Goal: Obtain resource: Obtain resource

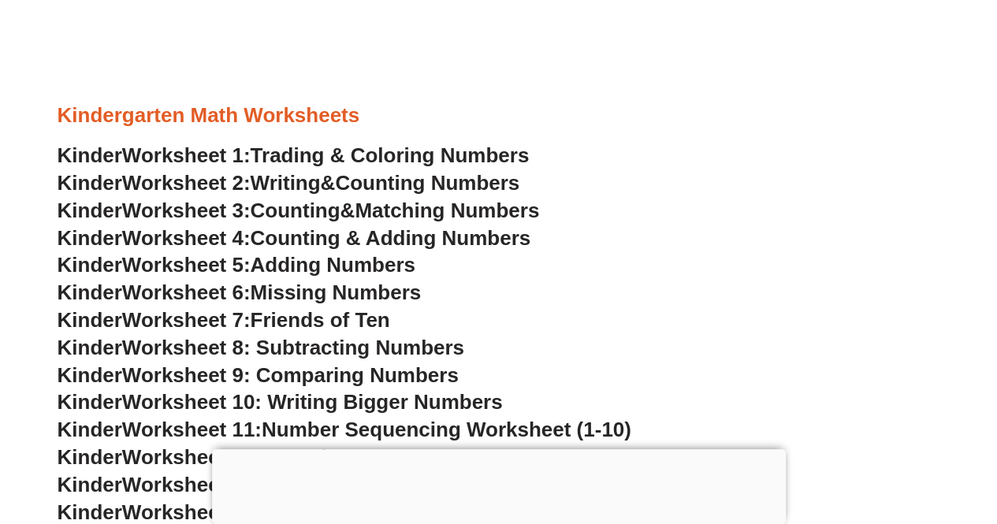
scroll to position [619, 0]
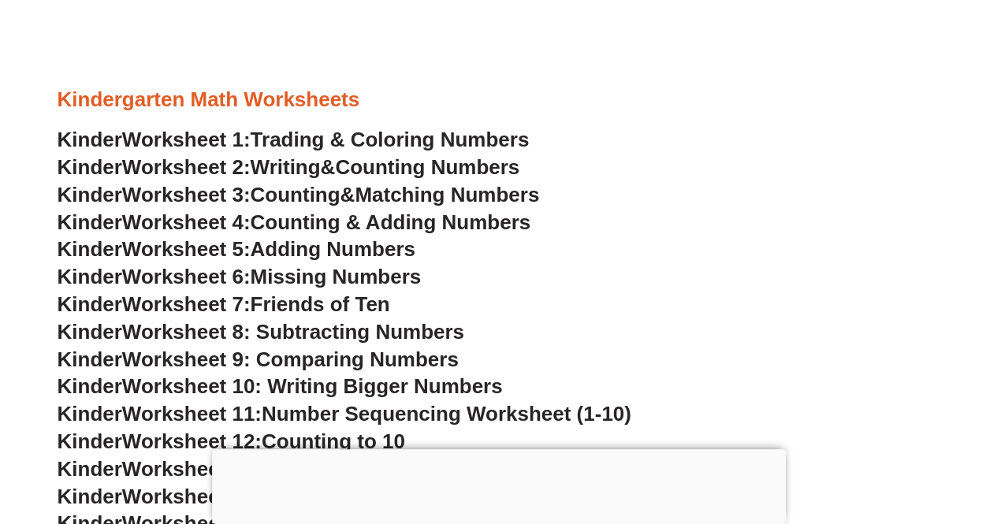
click at [356, 142] on span "Trading & Coloring Numbers" at bounding box center [390, 140] width 279 height 24
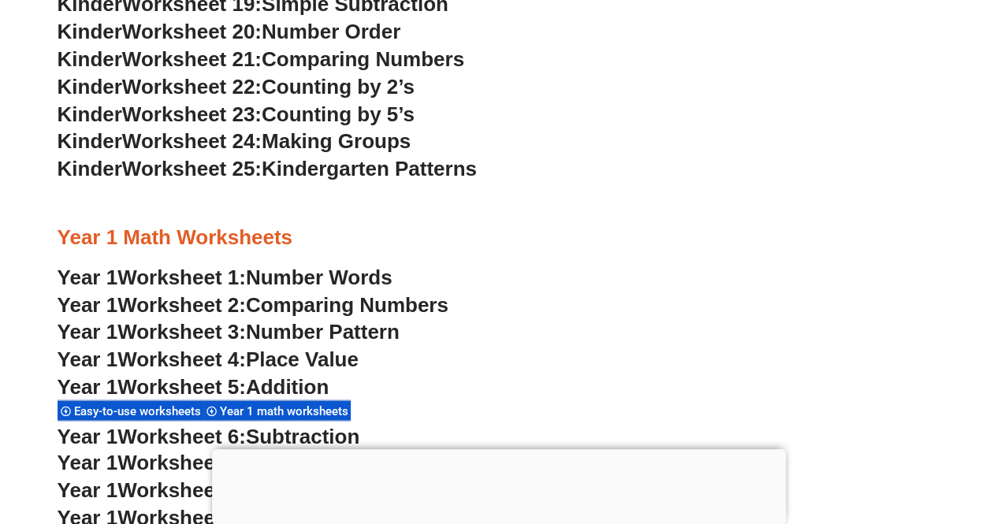
scroll to position [1271, 0]
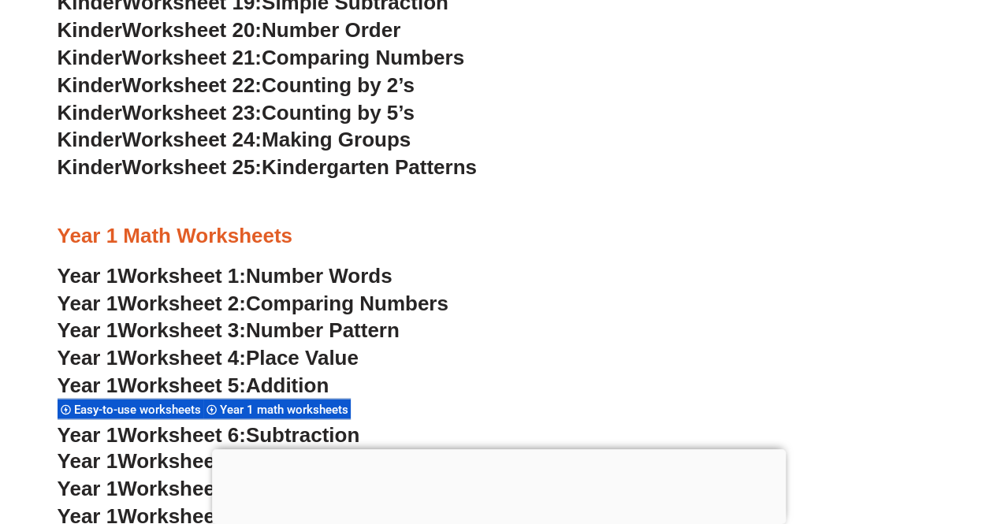
click at [388, 173] on span "Kindergarten Patterns" at bounding box center [369, 167] width 215 height 24
click at [254, 169] on span "Worksheet 25:" at bounding box center [191, 167] width 139 height 24
click at [406, 217] on div at bounding box center [499, 201] width 883 height 39
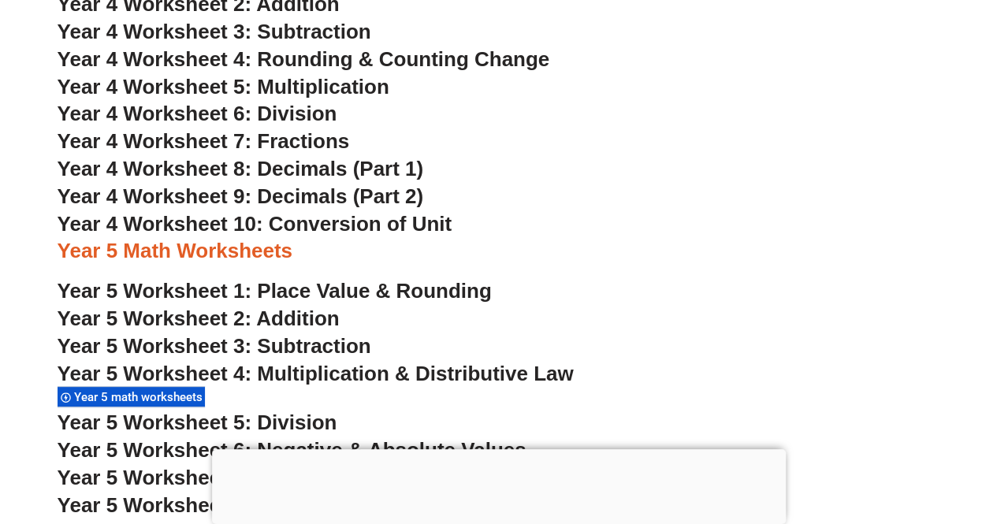
scroll to position [2985, 0]
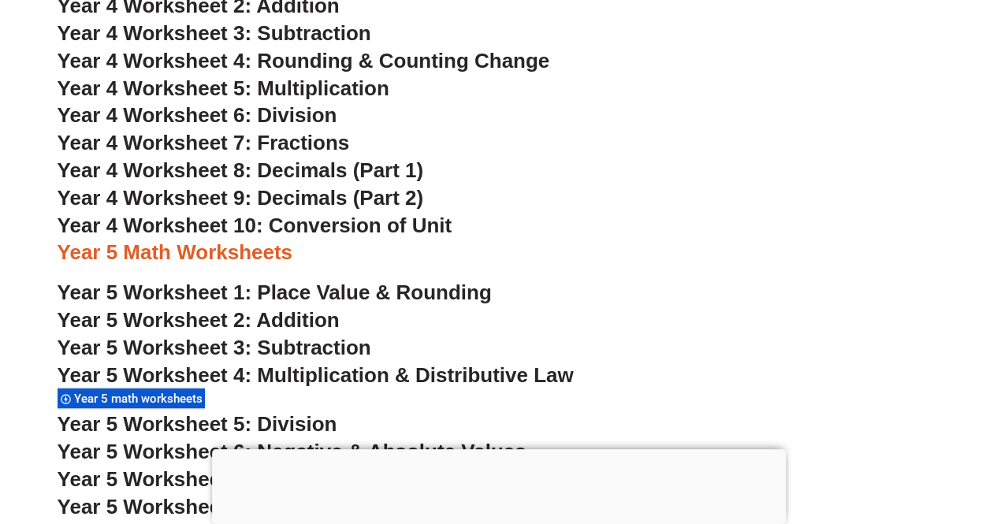
click at [246, 191] on span "Year 4 Worksheet 9: Decimals (Part 2)" at bounding box center [241, 198] width 366 height 24
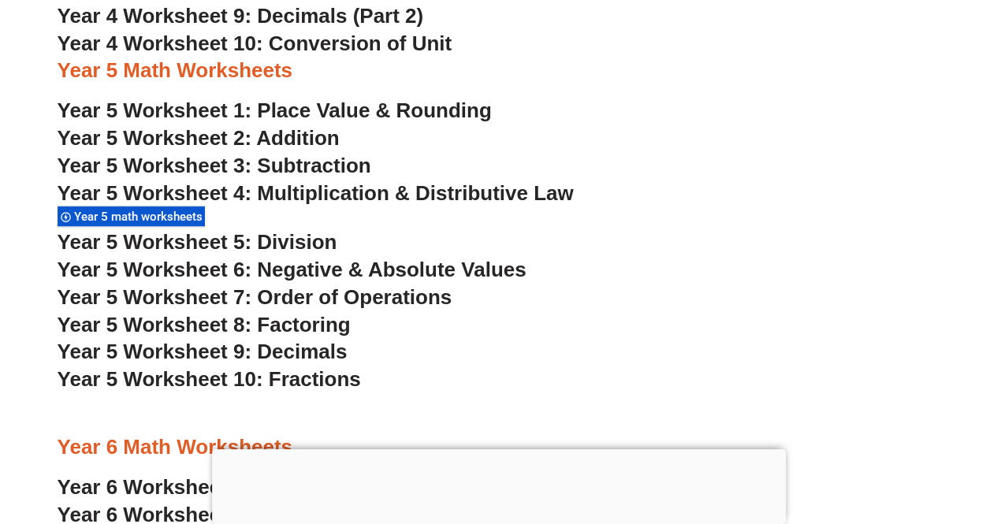
scroll to position [3165, 0]
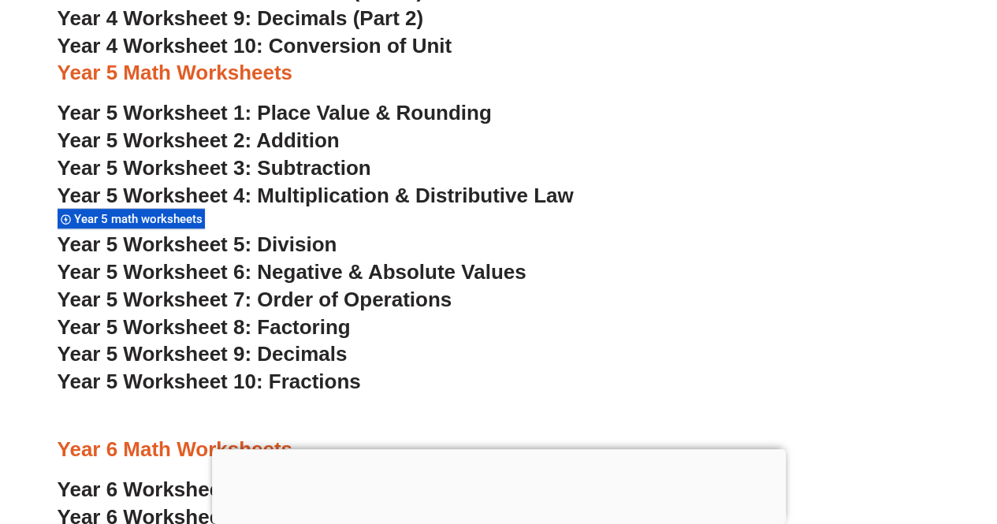
click at [348, 272] on span "Year 5 Worksheet 6: Negative & Absolute Values" at bounding box center [292, 272] width 469 height 24
click at [301, 302] on span "Year 5 Worksheet 7: Order of Operations" at bounding box center [255, 300] width 395 height 24
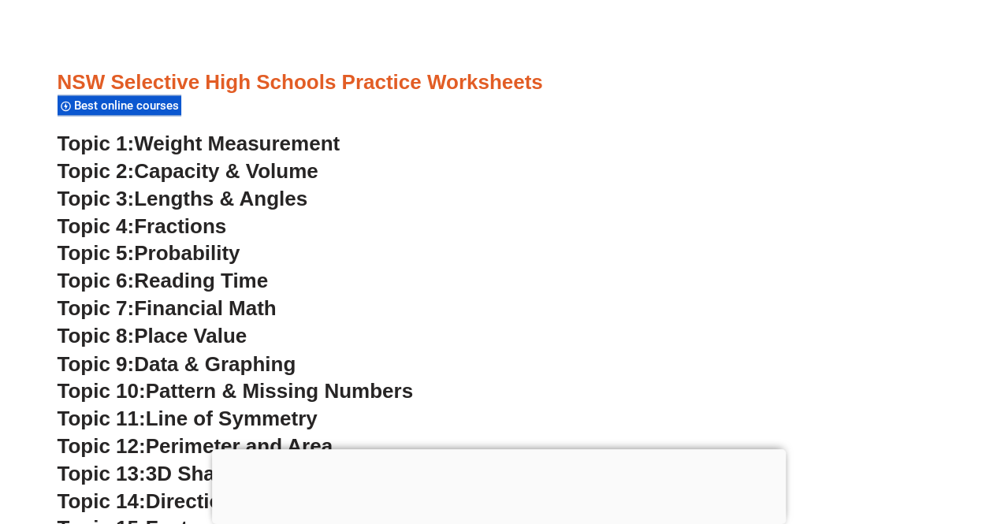
scroll to position [4129, 0]
click at [276, 144] on span "Weight Measurement" at bounding box center [237, 143] width 206 height 24
click at [252, 201] on span "Lengths & Angles" at bounding box center [220, 198] width 173 height 24
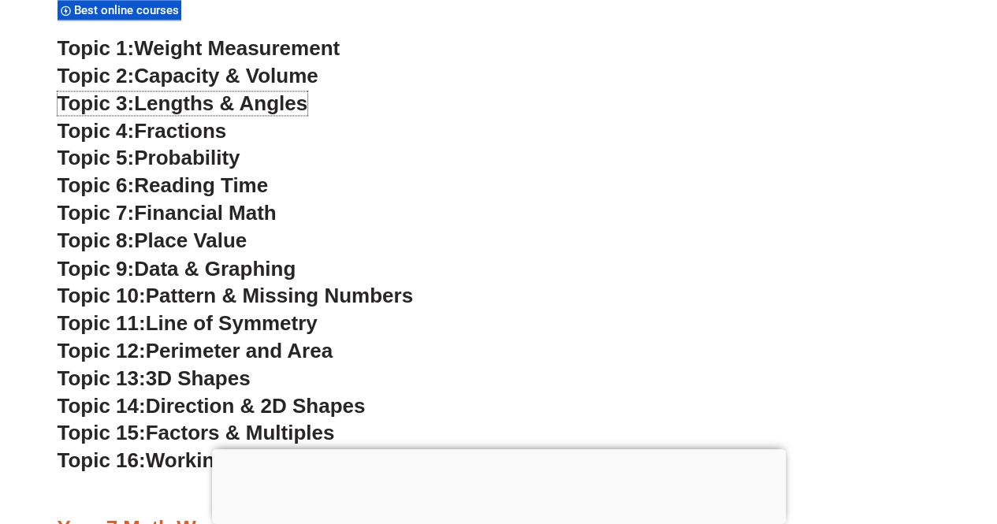
scroll to position [4229, 0]
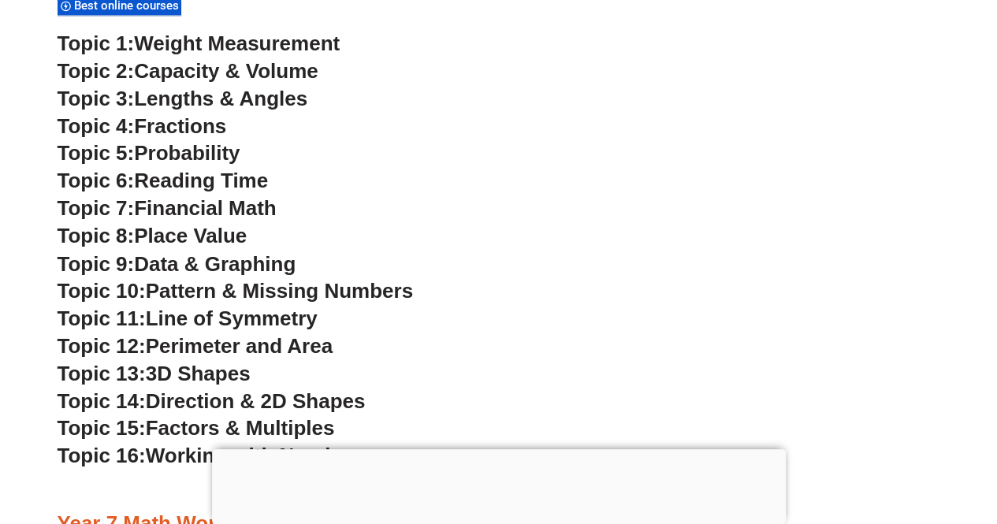
drag, startPoint x: 375, startPoint y: 31, endPoint x: 571, endPoint y: 13, distance: 196.3
